Goal: Communication & Community: Participate in discussion

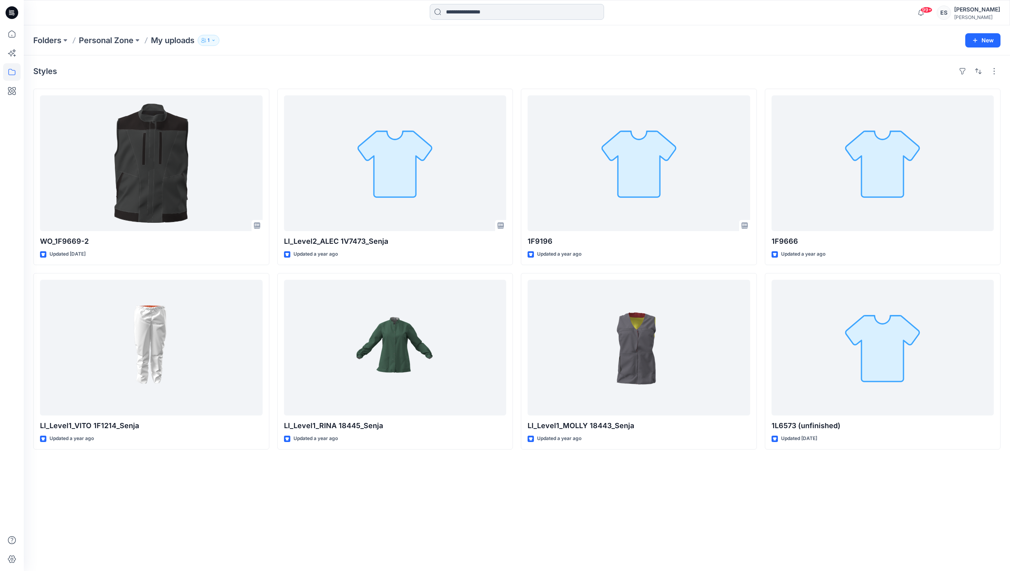
click at [528, 7] on input at bounding box center [517, 12] width 174 height 16
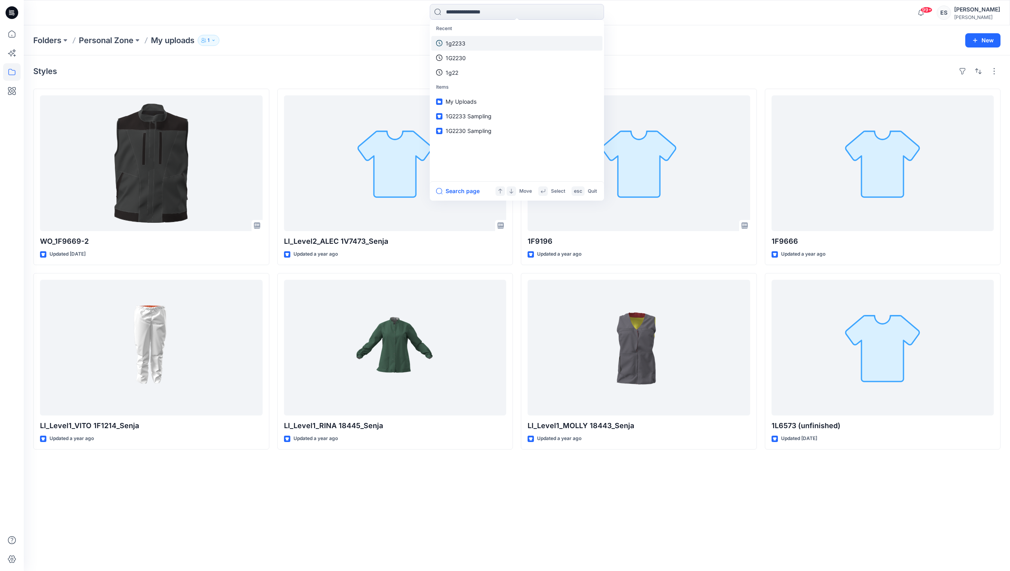
click at [522, 44] on link "1g2233" at bounding box center [516, 43] width 171 height 15
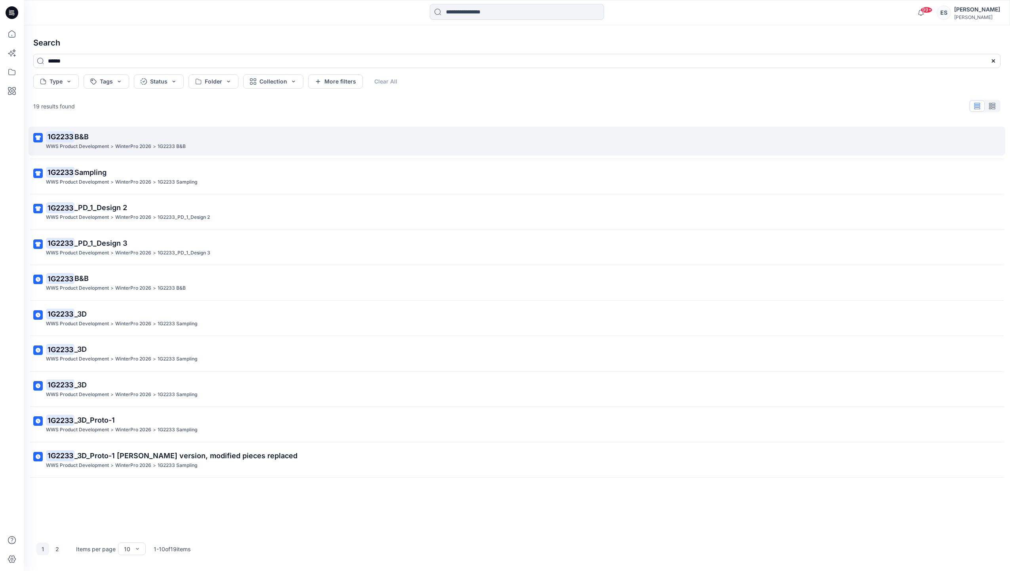
click at [148, 141] on p "1G2233 B&B" at bounding box center [516, 136] width 940 height 11
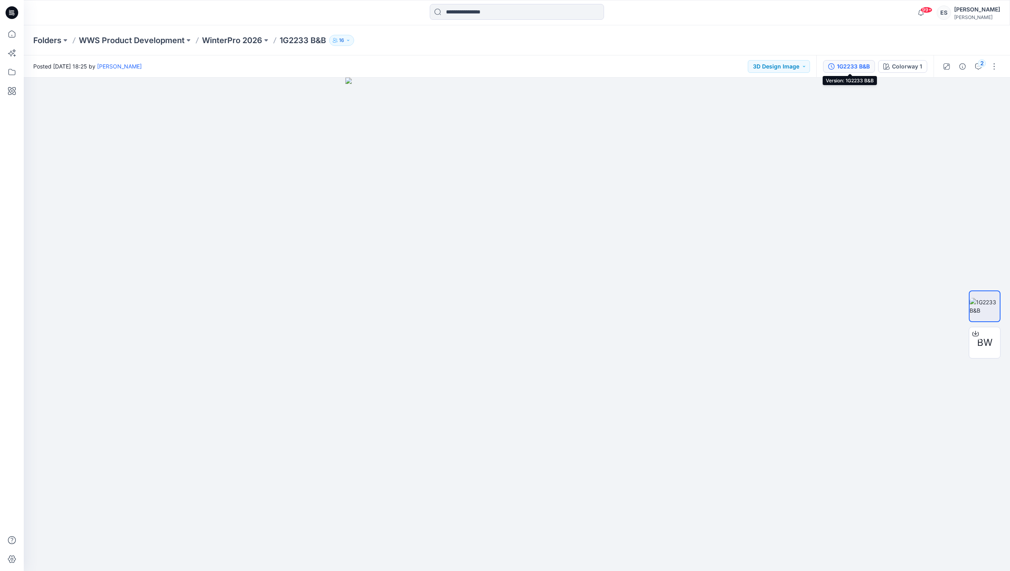
click at [853, 67] on div "1G2233 B&B" at bounding box center [853, 66] width 33 height 9
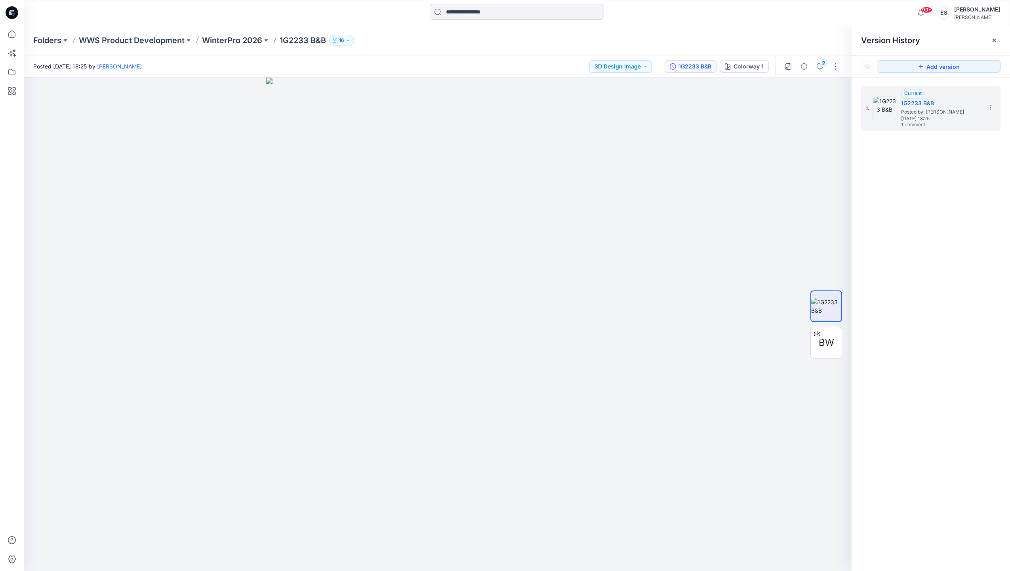
click at [510, 14] on input at bounding box center [517, 12] width 174 height 16
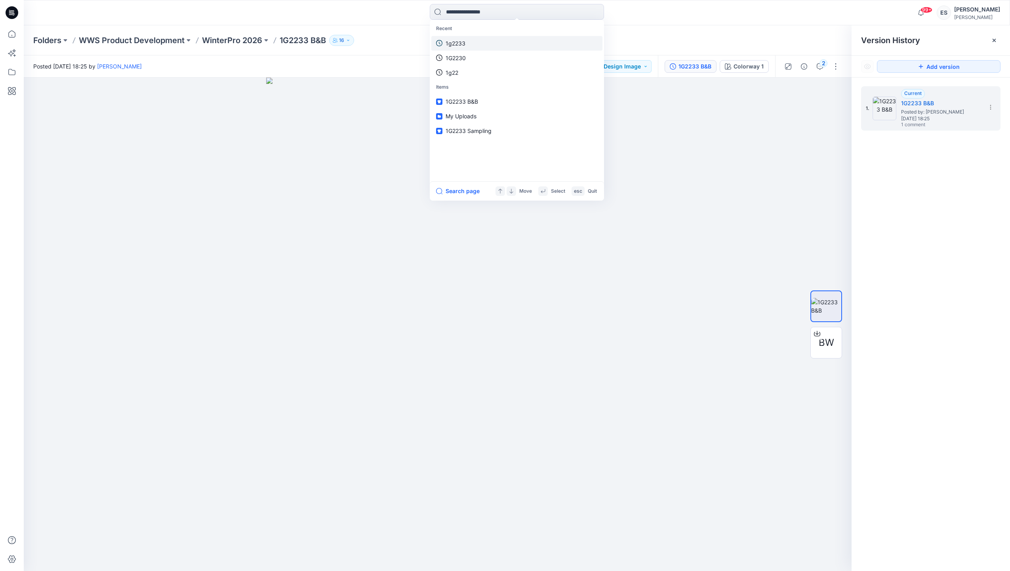
click at [509, 38] on link "1g2233" at bounding box center [516, 43] width 171 height 15
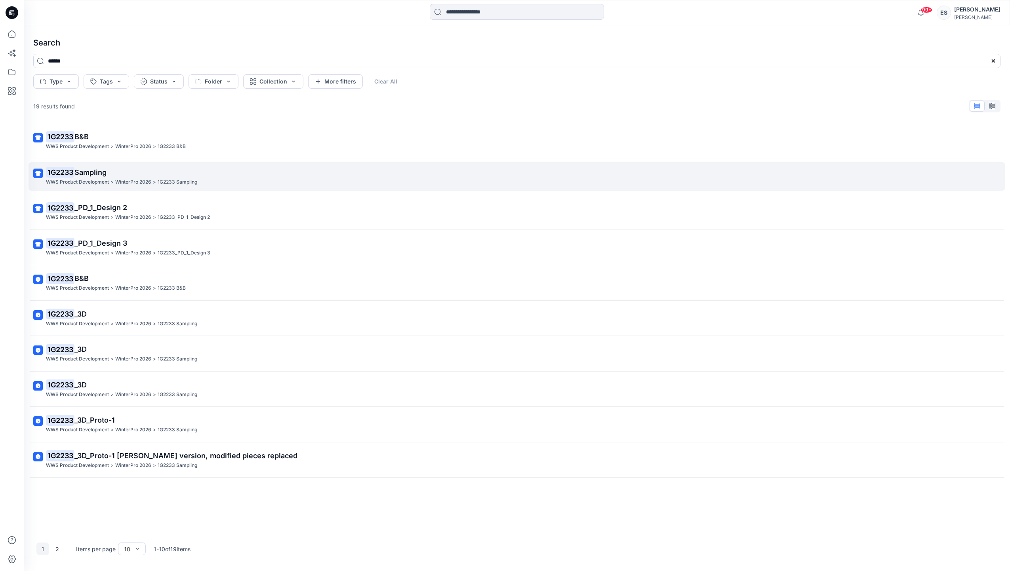
click at [140, 172] on p "1G2233 Sampling" at bounding box center [516, 172] width 940 height 11
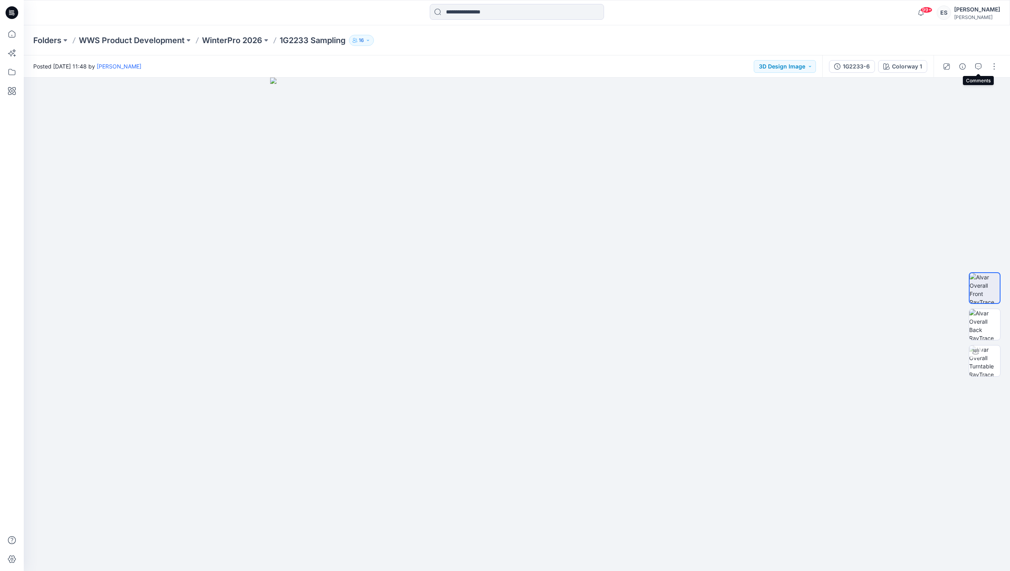
click at [977, 70] on button "button" at bounding box center [978, 66] width 13 height 13
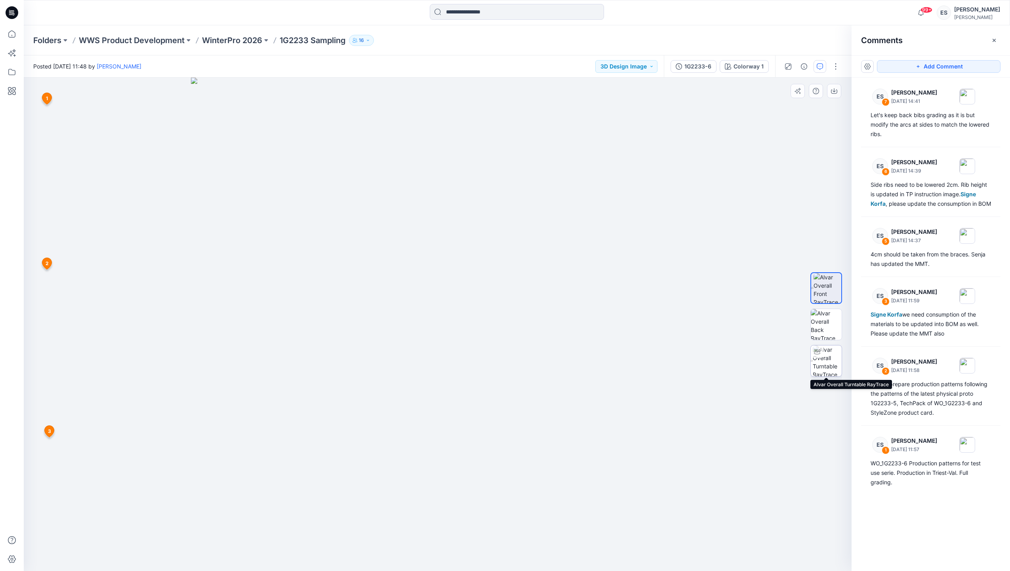
click at [820, 351] on div at bounding box center [817, 352] width 13 height 13
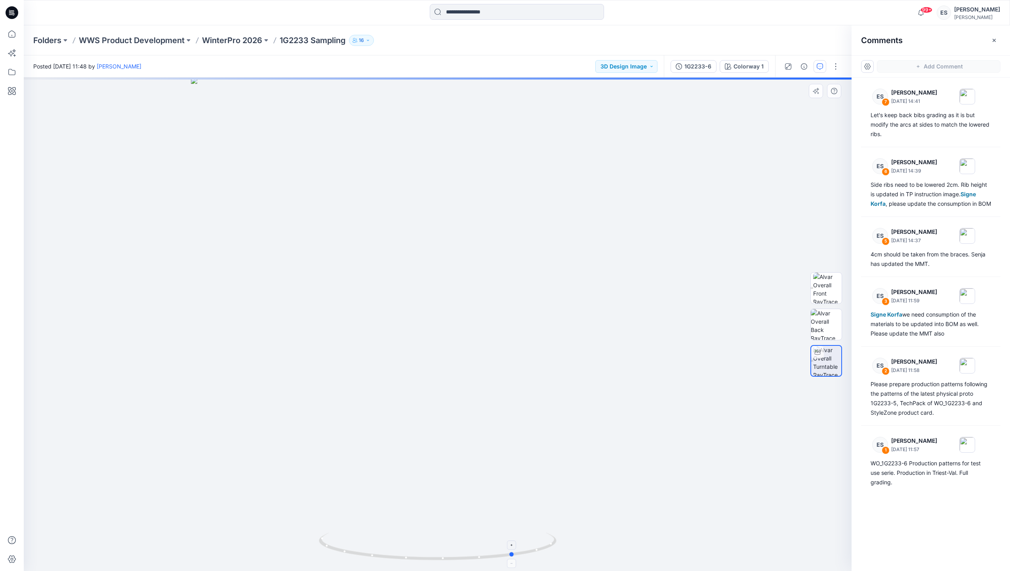
drag, startPoint x: 438, startPoint y: 557, endPoint x: 515, endPoint y: 562, distance: 77.0
click at [515, 562] on icon at bounding box center [439, 548] width 240 height 30
click at [909, 66] on button "Add Comment" at bounding box center [939, 66] width 124 height 13
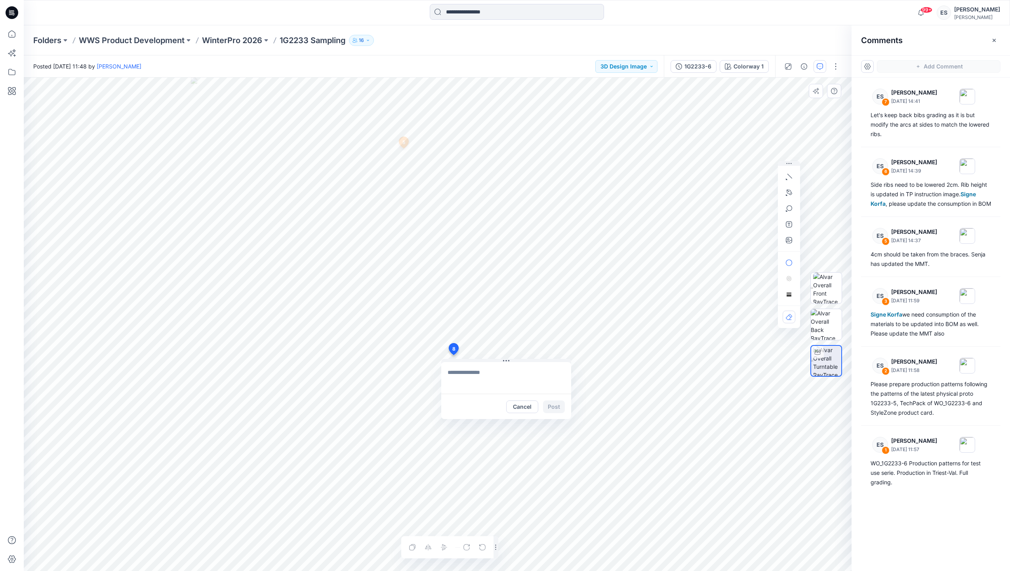
click at [453, 355] on div "8 Cancel Post 5 ES [PERSON_NAME] [DATE] 14:37 4cm should be taken from the brac…" at bounding box center [438, 325] width 828 height 494
type textarea "**********"
click at [556, 408] on button "Post" at bounding box center [554, 407] width 22 height 13
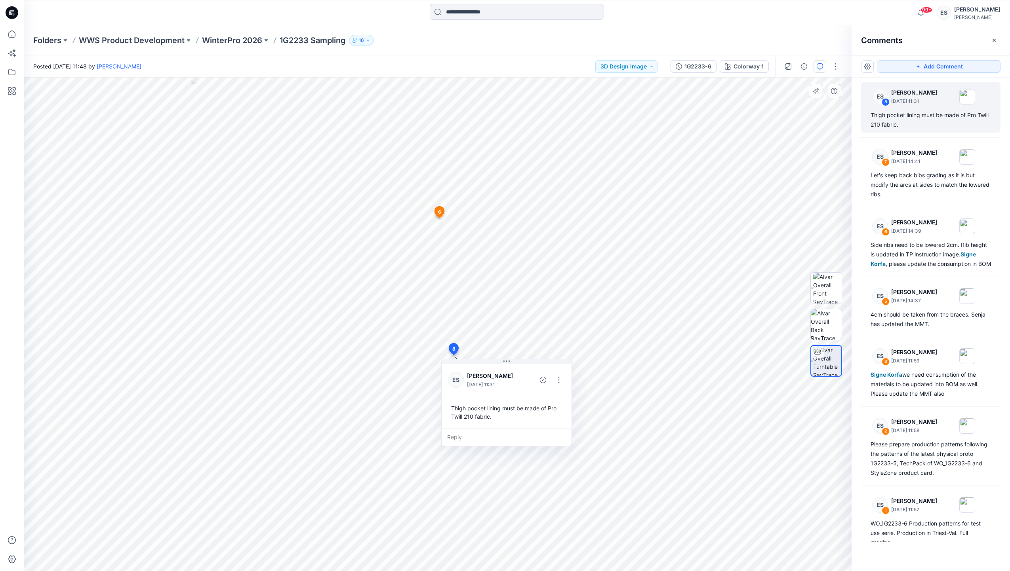
click at [436, 210] on icon at bounding box center [440, 212] width 10 height 11
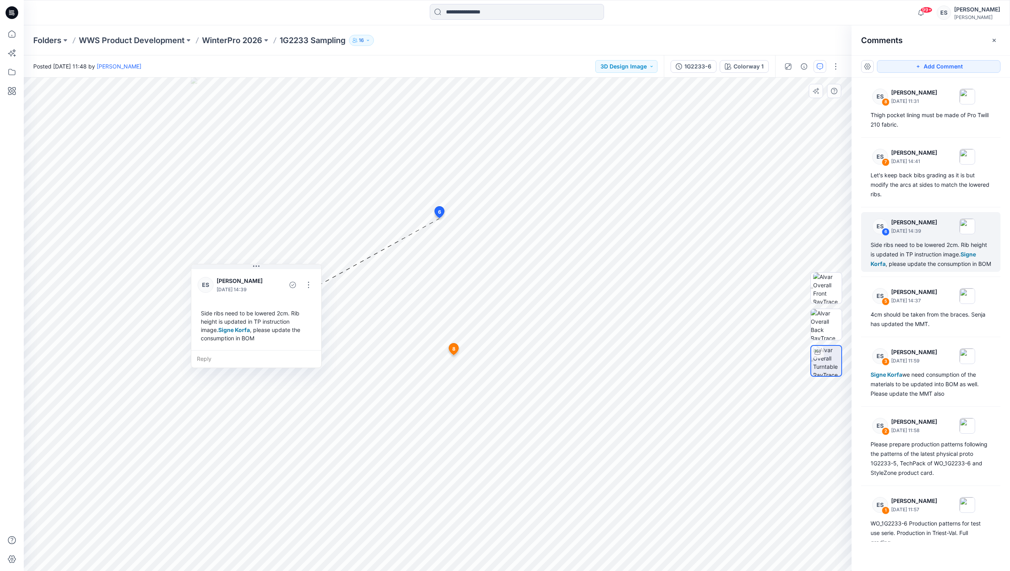
click at [455, 348] on icon at bounding box center [454, 349] width 10 height 11
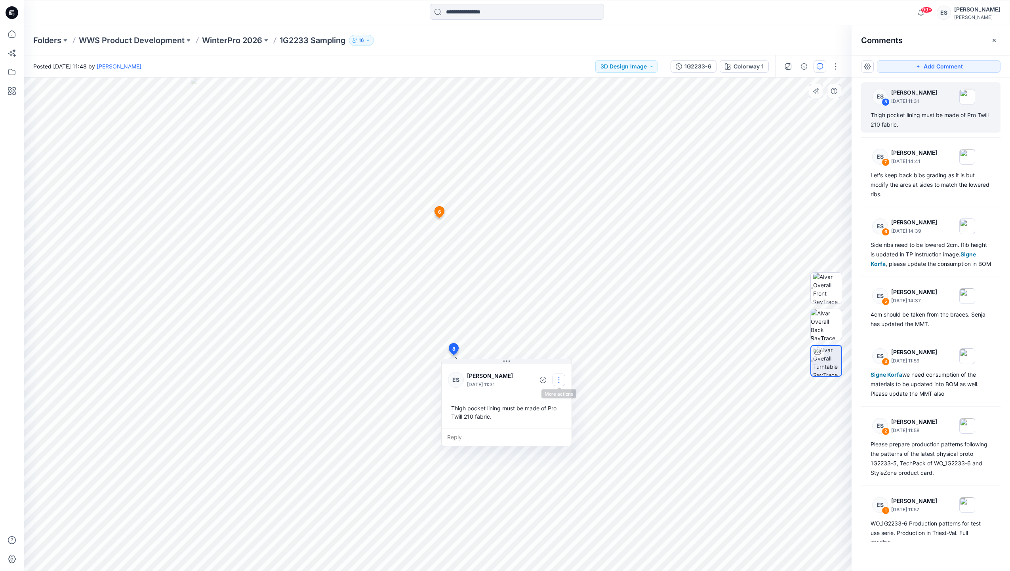
click at [558, 377] on button "button" at bounding box center [558, 380] width 13 height 13
click at [570, 404] on button "Edit comment" at bounding box center [559, 398] width 60 height 15
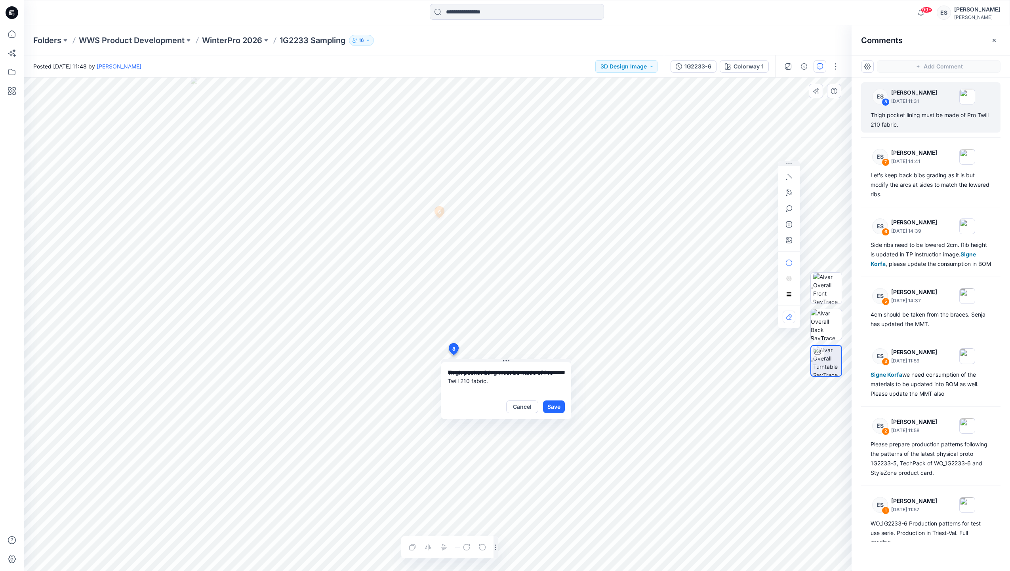
scroll to position [7, 0]
click at [487, 466] on p "Signe Korfa" at bounding box center [499, 462] width 59 height 10
type textarea "**********"
click at [541, 405] on div "Cancel Save" at bounding box center [535, 407] width 59 height 13
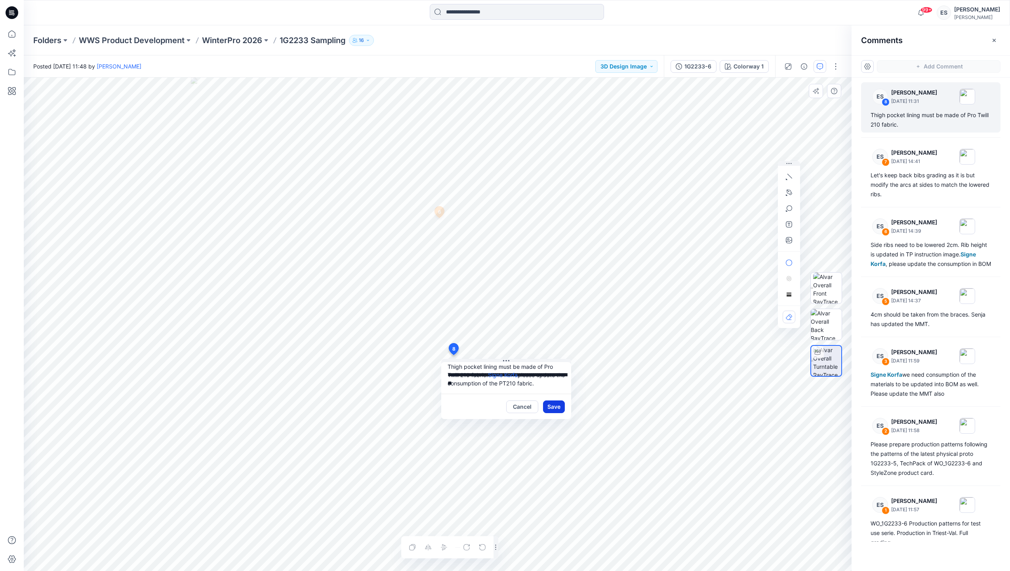
click at [547, 407] on button "Save" at bounding box center [554, 407] width 22 height 13
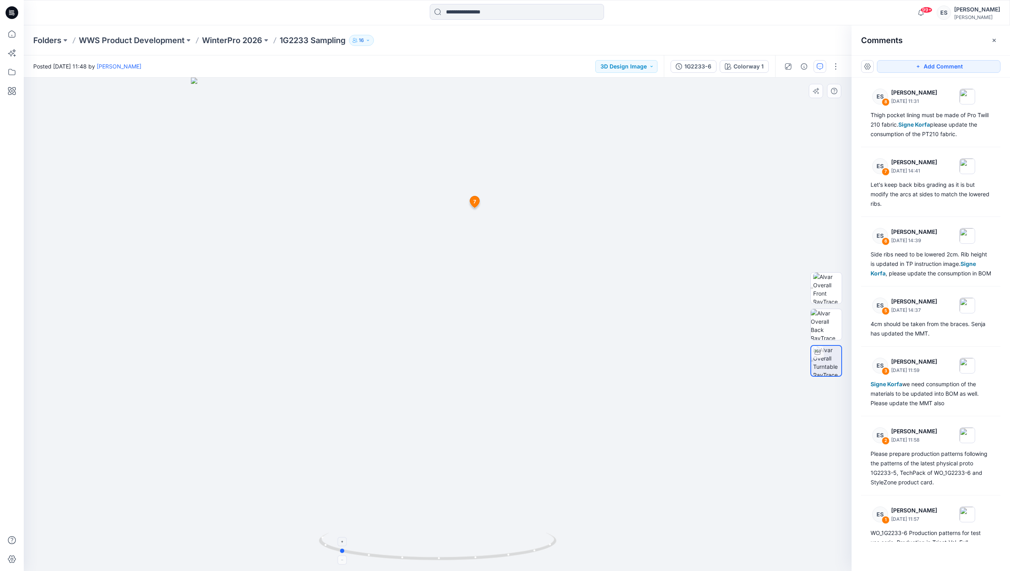
drag, startPoint x: 439, startPoint y: 561, endPoint x: 341, endPoint y: 555, distance: 98.8
click at [341, 555] on icon at bounding box center [439, 548] width 240 height 30
click at [474, 201] on span "7" at bounding box center [474, 201] width 3 height 7
click at [402, 141] on icon at bounding box center [404, 142] width 10 height 11
drag, startPoint x: 438, startPoint y: 560, endPoint x: 558, endPoint y: 542, distance: 121.3
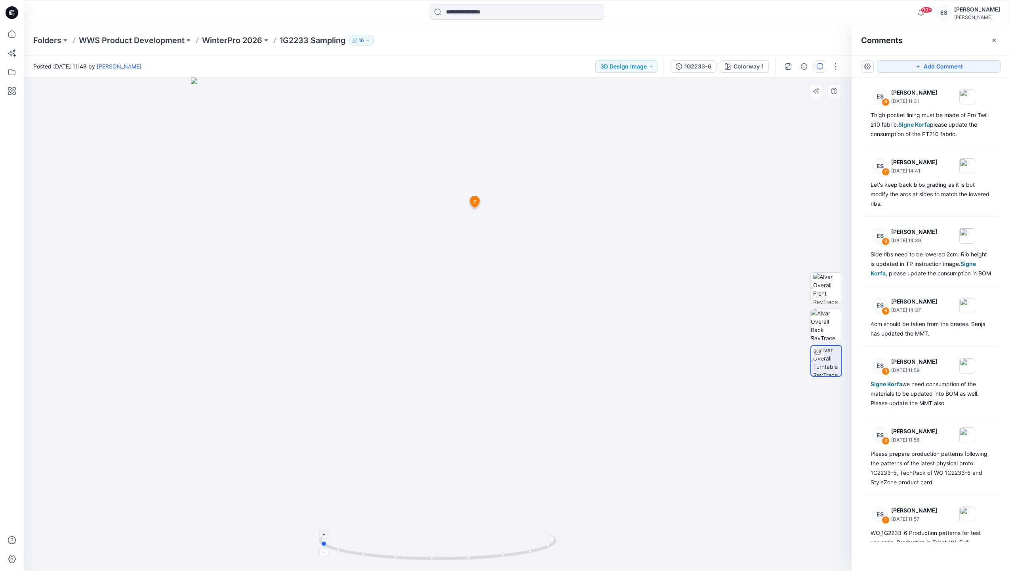
click at [558, 542] on icon at bounding box center [439, 548] width 240 height 30
click at [471, 200] on icon at bounding box center [475, 201] width 10 height 11
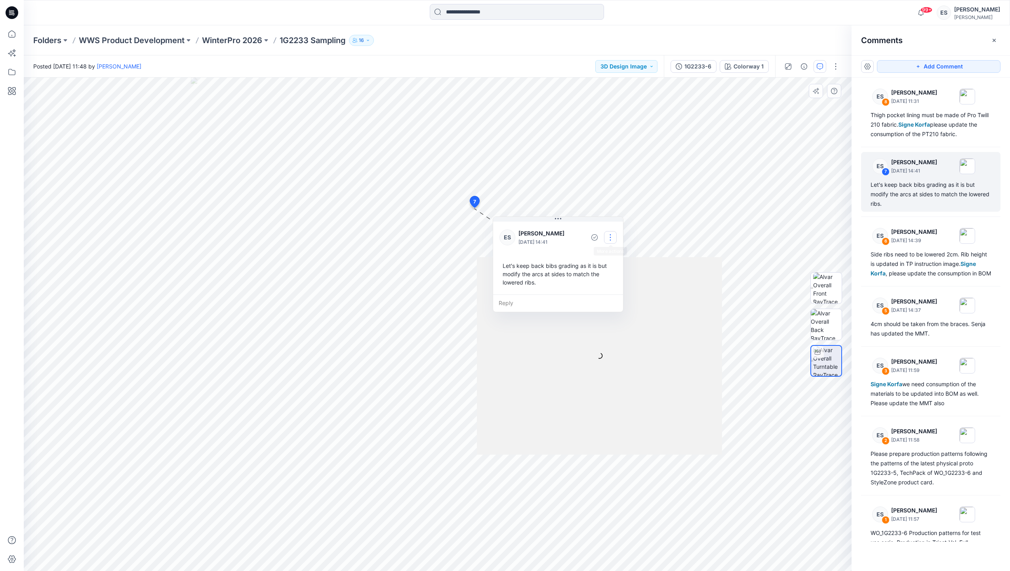
click at [615, 239] on button "button" at bounding box center [610, 237] width 13 height 13
click at [609, 255] on p "Edit comment" at bounding box center [612, 256] width 36 height 8
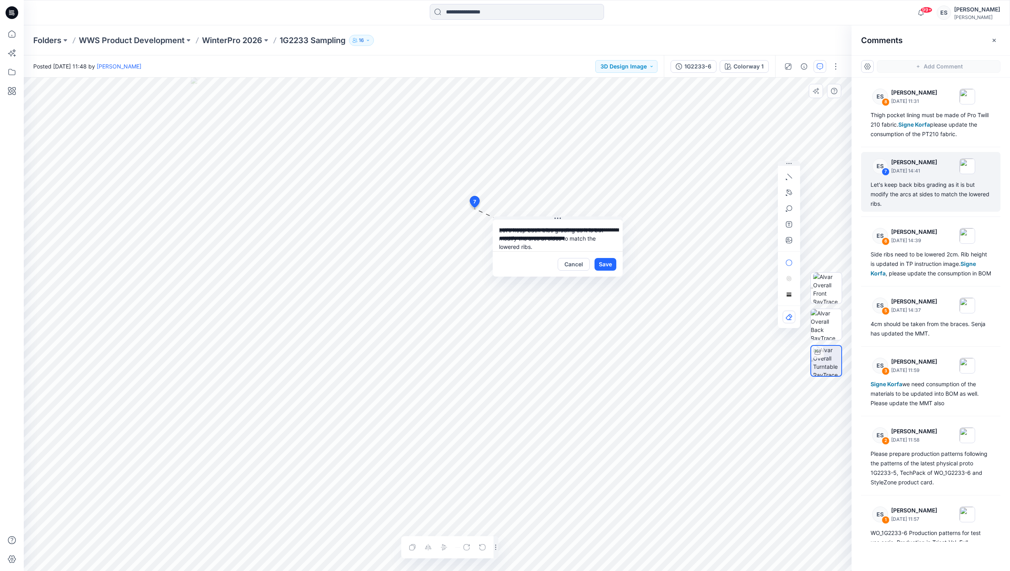
drag, startPoint x: 555, startPoint y: 228, endPoint x: 566, endPoint y: 225, distance: 11.8
click at [554, 228] on textarea "**********" at bounding box center [558, 236] width 130 height 32
type textarea "**********"
click at [609, 261] on button "Save" at bounding box center [605, 264] width 22 height 13
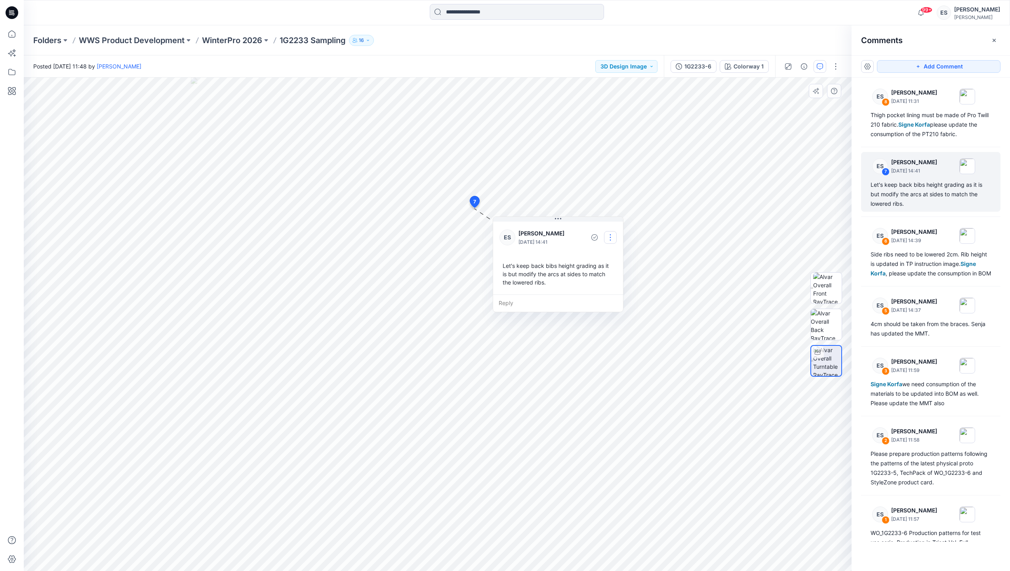
click at [616, 240] on button "button" at bounding box center [610, 237] width 13 height 13
click at [606, 253] on p "Edit comment" at bounding box center [612, 256] width 36 height 8
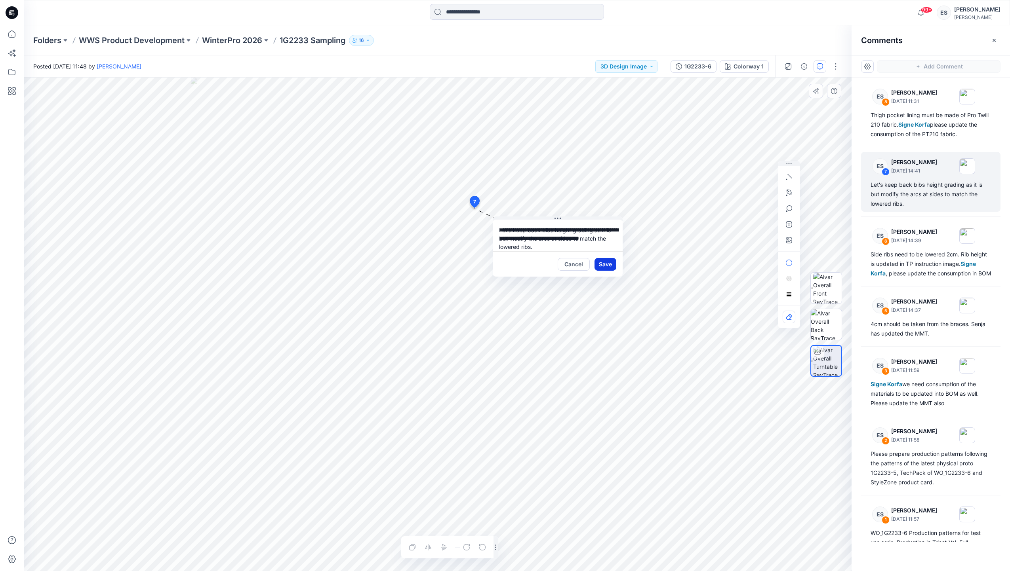
click at [607, 263] on button "Save" at bounding box center [605, 264] width 22 height 13
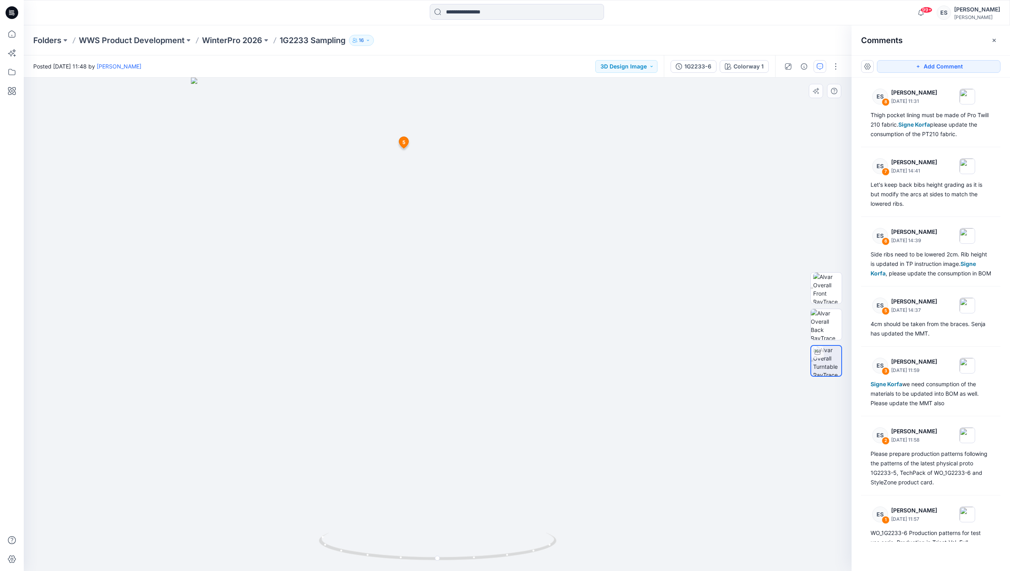
click at [404, 141] on span "5" at bounding box center [403, 142] width 3 height 7
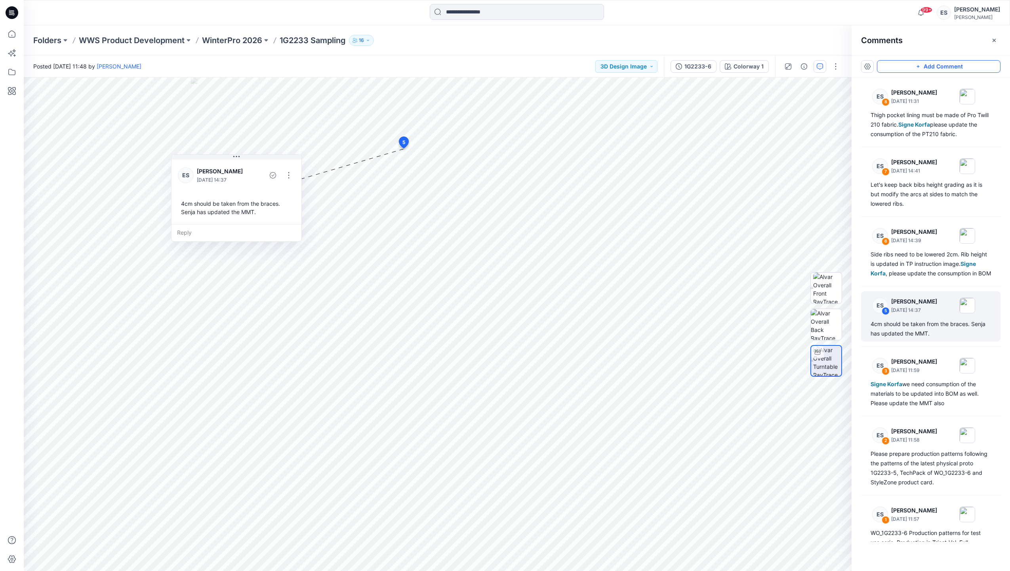
click at [933, 67] on button "Add Comment" at bounding box center [939, 66] width 124 height 13
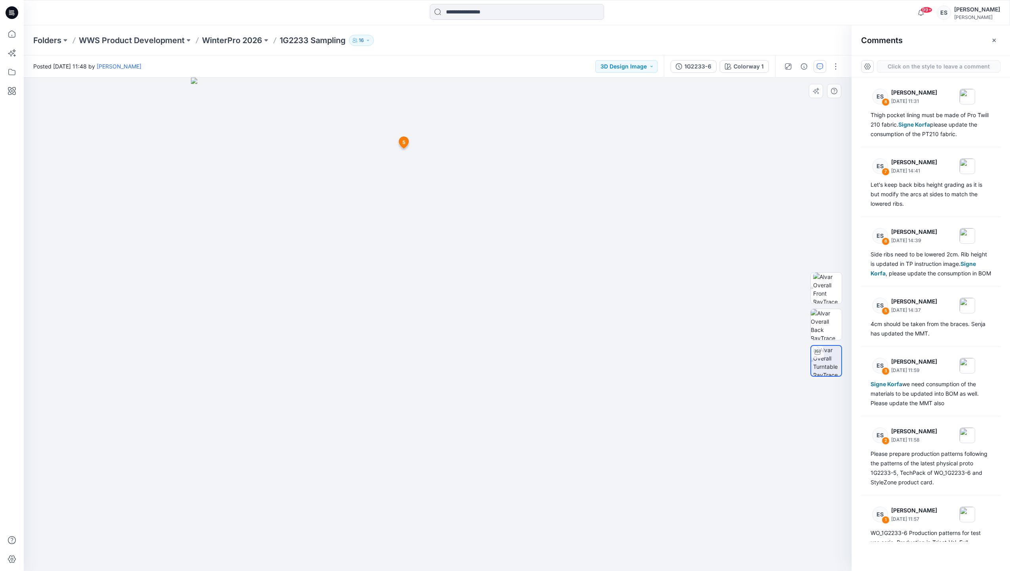
click at [472, 252] on div "9 5 ES [PERSON_NAME] [DATE] 14:37 4cm should be taken from the braces. Senja ha…" at bounding box center [438, 325] width 828 height 494
drag, startPoint x: 543, startPoint y: 257, endPoint x: 593, endPoint y: 259, distance: 49.6
click at [593, 259] on button at bounding box center [575, 261] width 130 height 5
click at [587, 275] on textarea at bounding box center [575, 279] width 130 height 32
drag, startPoint x: 516, startPoint y: 271, endPoint x: 537, endPoint y: 272, distance: 21.0
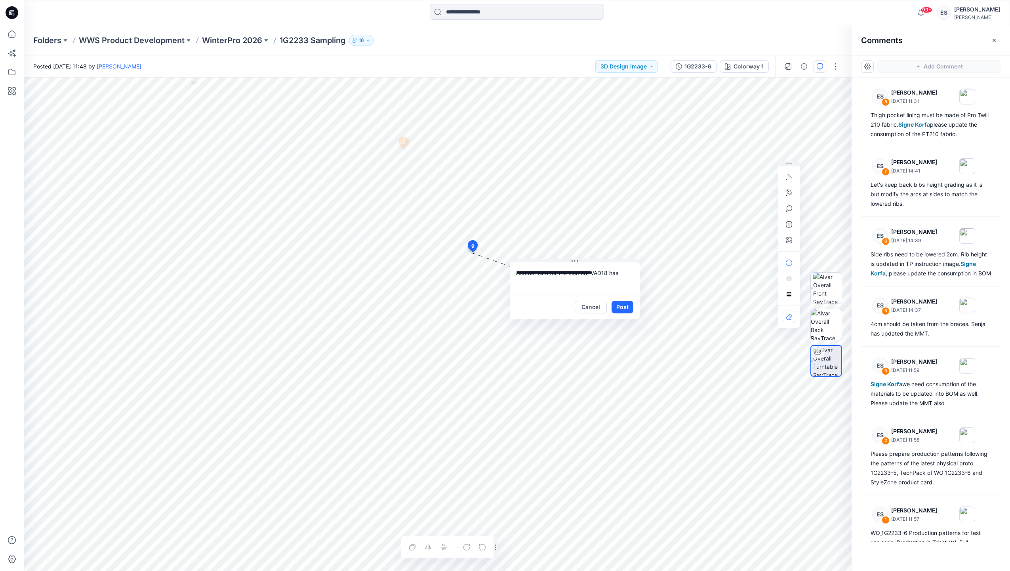
click at [537, 272] on textarea "**********" at bounding box center [575, 279] width 130 height 32
click at [626, 270] on textarea "**********" at bounding box center [575, 279] width 130 height 32
click at [547, 272] on textarea "**********" at bounding box center [575, 279] width 130 height 32
click at [536, 281] on textarea "**********" at bounding box center [575, 279] width 130 height 32
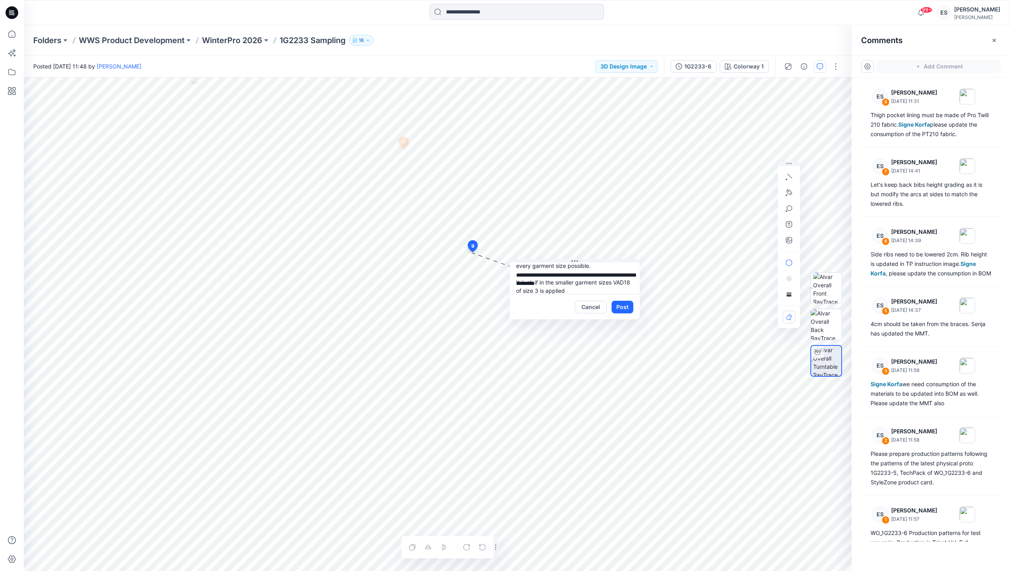
drag, startPoint x: 535, startPoint y: 282, endPoint x: 582, endPoint y: 277, distance: 47.0
click at [535, 282] on textarea "**********" at bounding box center [575, 279] width 130 height 32
drag, startPoint x: 578, startPoint y: 289, endPoint x: 631, endPoint y: 292, distance: 53.1
click at [631, 292] on textarea "**********" at bounding box center [575, 279] width 130 height 32
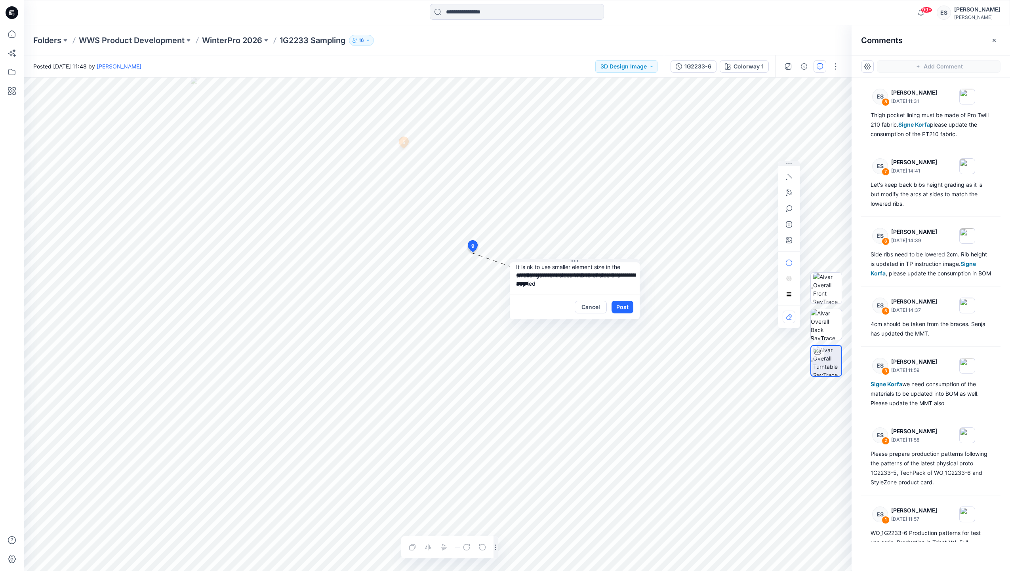
scroll to position [31, 0]
type textarea "**********"
click at [625, 307] on button "Post" at bounding box center [622, 307] width 22 height 13
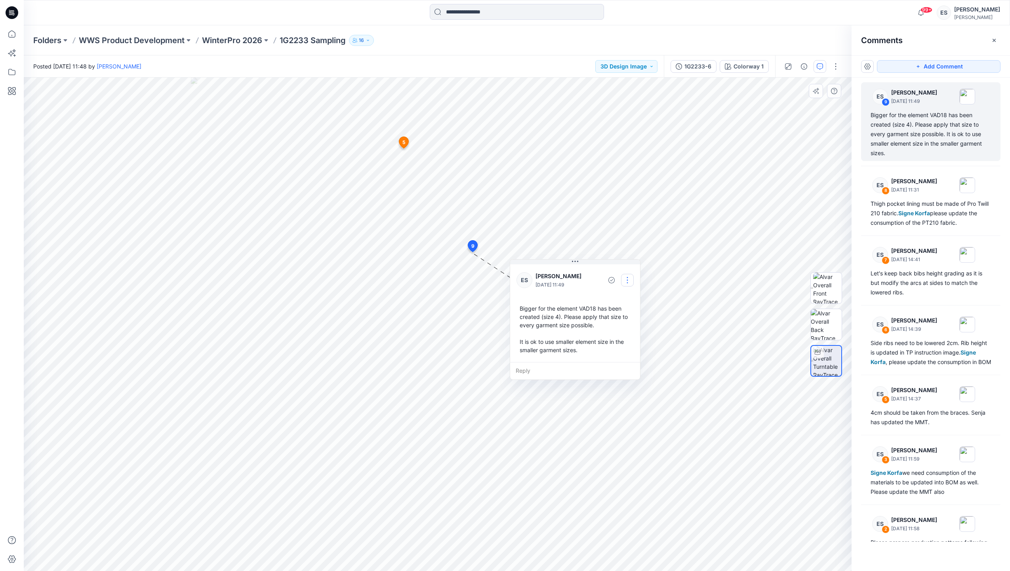
click at [629, 284] on button "button" at bounding box center [627, 280] width 13 height 13
click at [630, 296] on p "Edit comment" at bounding box center [629, 299] width 36 height 8
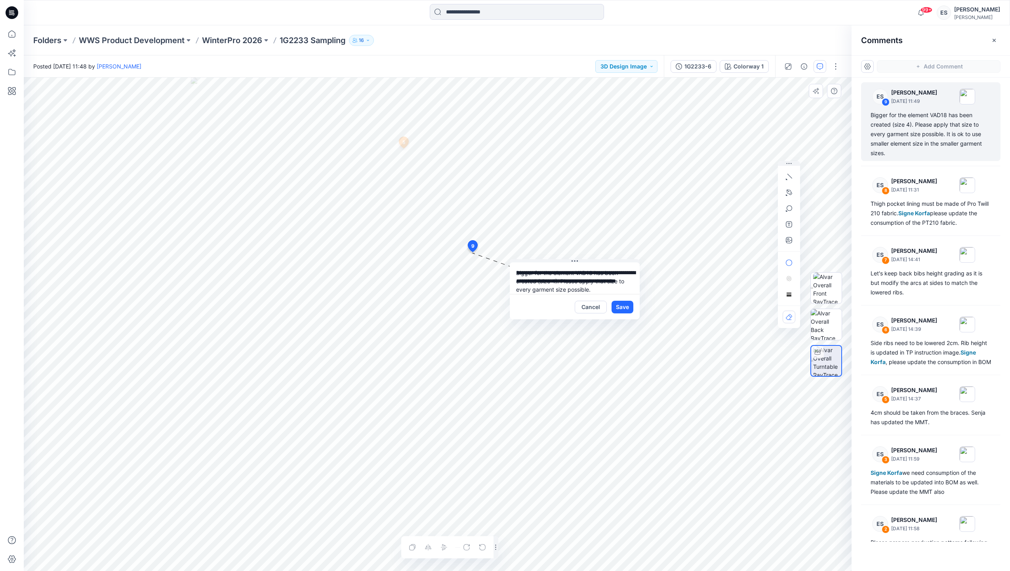
scroll to position [31, 0]
click at [787, 238] on icon "button" at bounding box center [789, 240] width 6 height 6
type input"] "**********"
click at [790, 243] on icon "button" at bounding box center [789, 240] width 6 height 6
type input"] "**********"
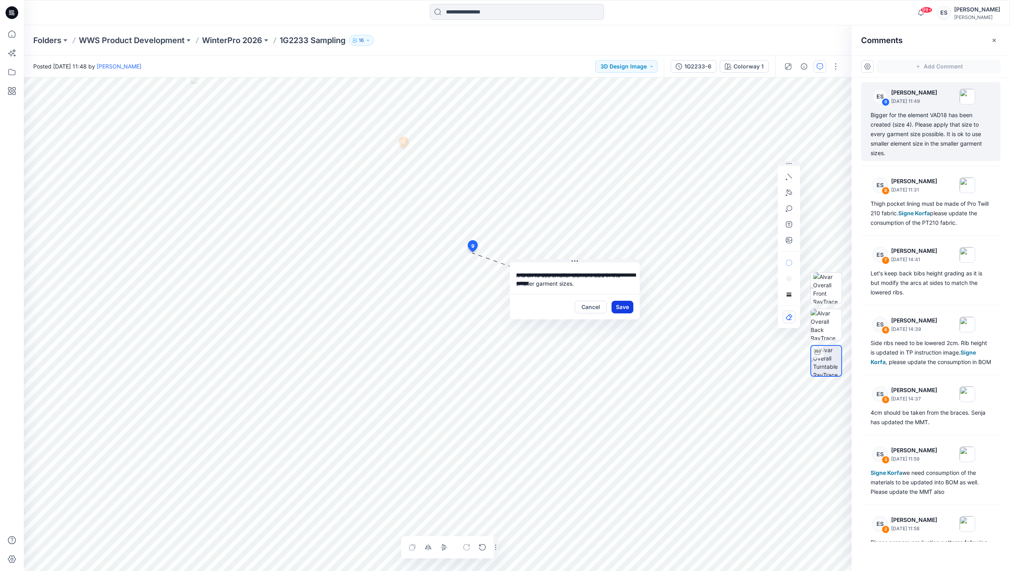
click at [624, 308] on button "Save" at bounding box center [622, 307] width 22 height 13
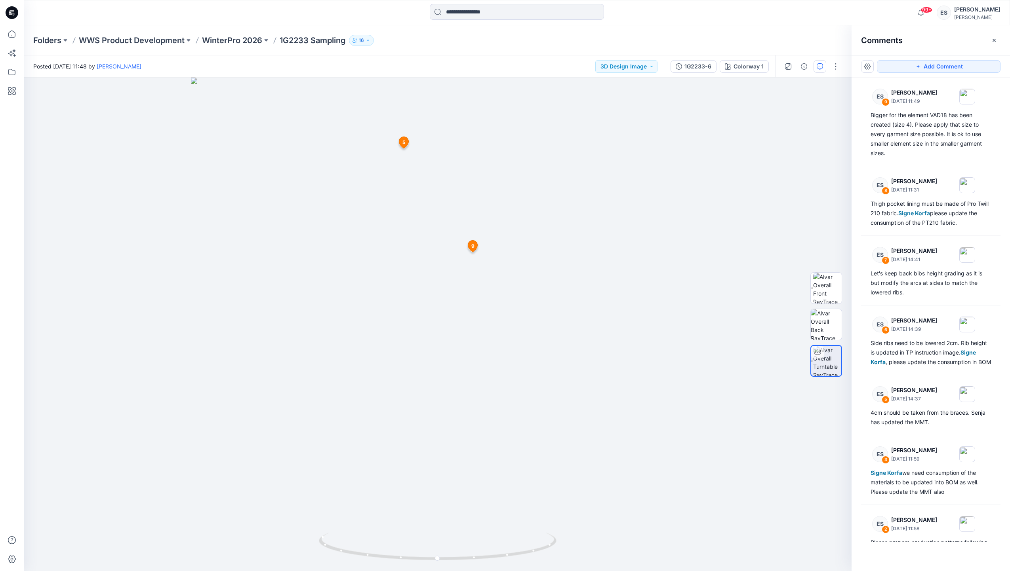
click at [472, 243] on span "9" at bounding box center [472, 246] width 3 height 7
